Goal: Use online tool/utility: Utilize a website feature to perform a specific function

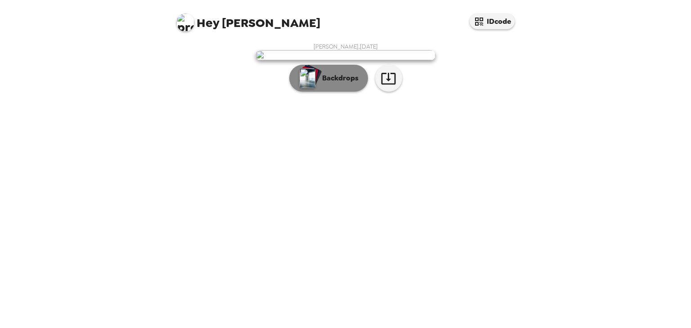
click at [335, 84] on p "Backdrops" at bounding box center [337, 78] width 41 height 11
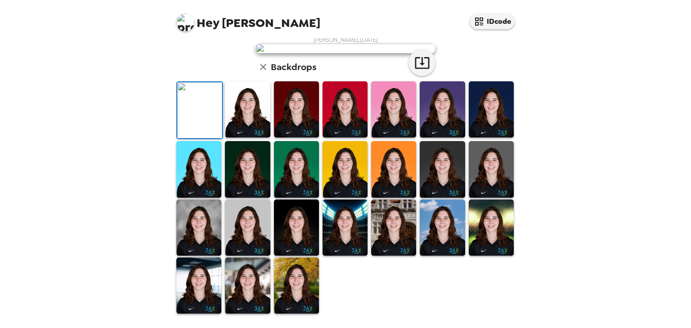
scroll to position [110, 0]
click at [279, 138] on img at bounding box center [296, 109] width 45 height 56
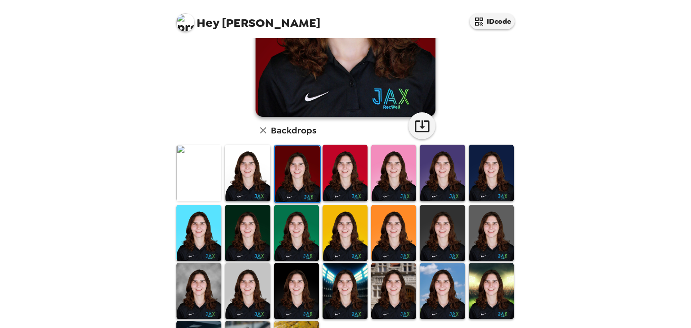
scroll to position [158, 0]
click at [438, 228] on img at bounding box center [441, 233] width 45 height 56
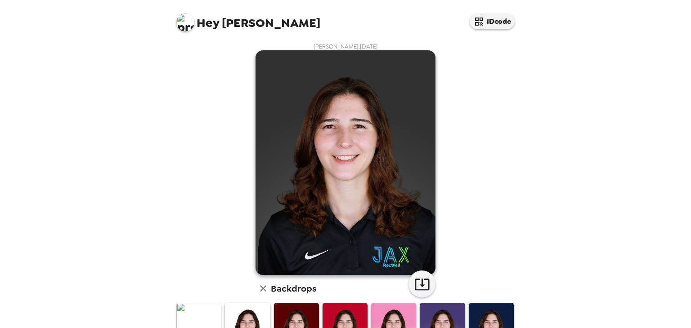
scroll to position [2, 0]
